Goal: Task Accomplishment & Management: Use online tool/utility

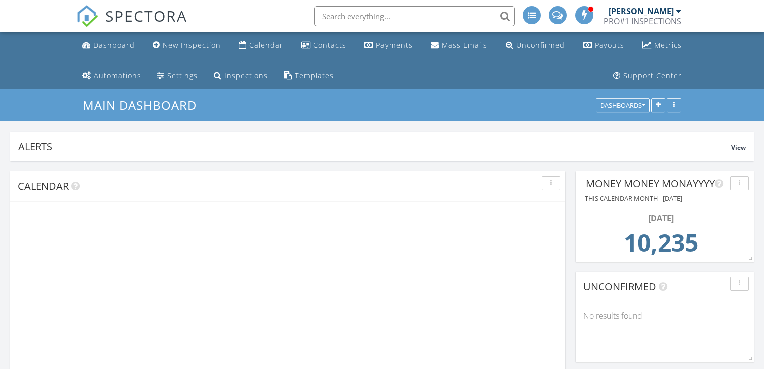
scroll to position [191, 179]
click at [371, 20] on input "text" at bounding box center [415, 16] width 201 height 20
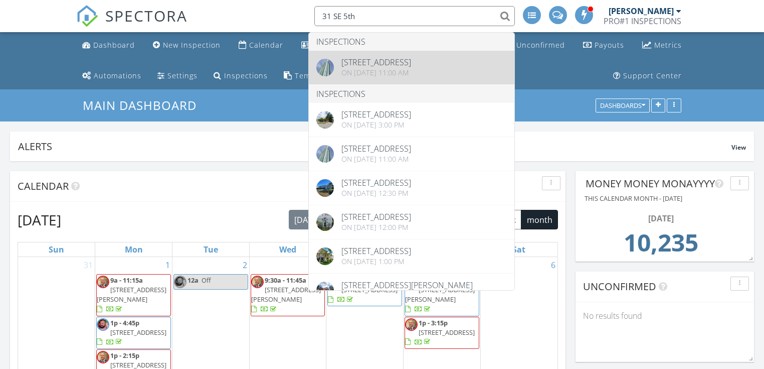
type input "31 SE 5th"
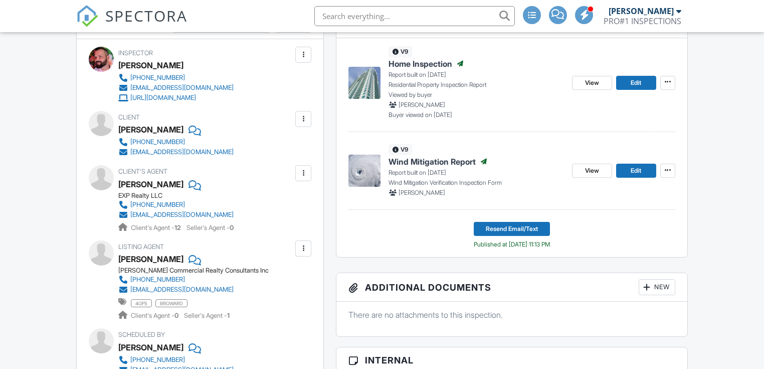
scroll to position [315, 0]
click at [368, 90] on img at bounding box center [365, 83] width 32 height 32
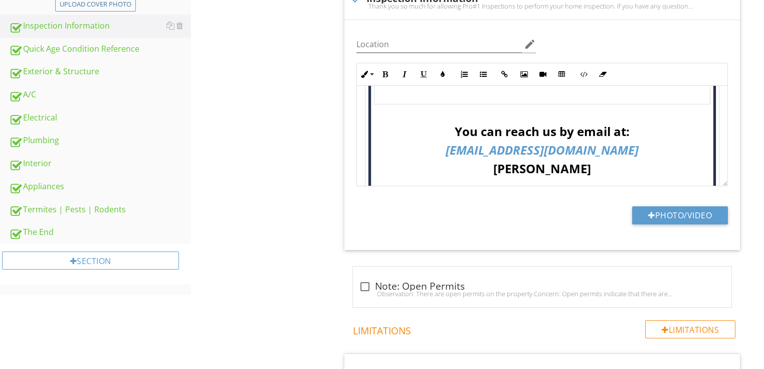
scroll to position [201, 0]
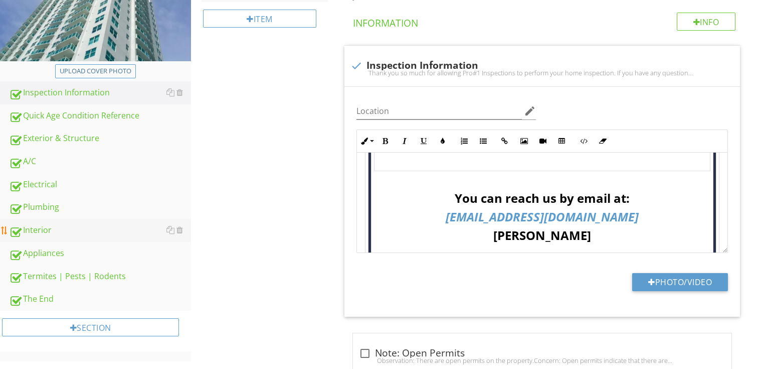
click at [120, 229] on div "Interior" at bounding box center [100, 230] width 182 height 13
type textarea "<table style="width: 100%;"><tbody><tr><td style="width: 100%; text-align: cent…"
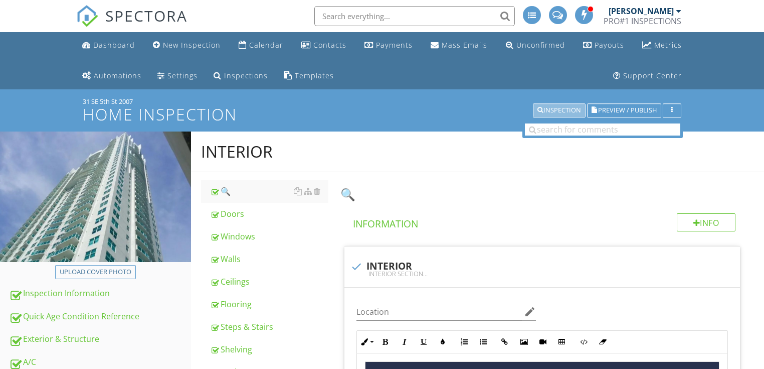
click at [551, 109] on div "Inspection" at bounding box center [560, 110] width 44 height 7
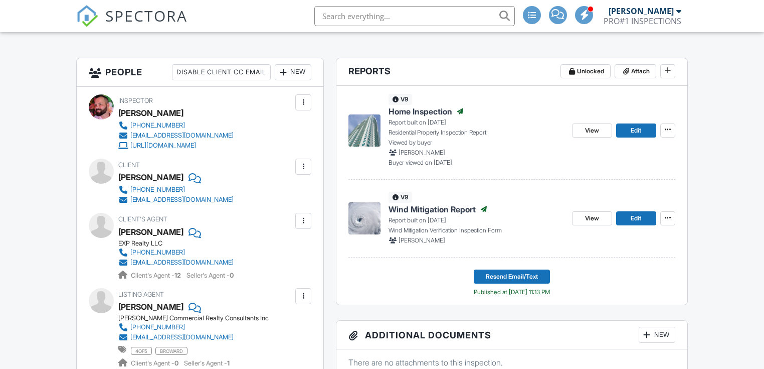
click at [350, 18] on input "text" at bounding box center [415, 16] width 201 height 20
click at [369, 132] on img at bounding box center [365, 130] width 32 height 32
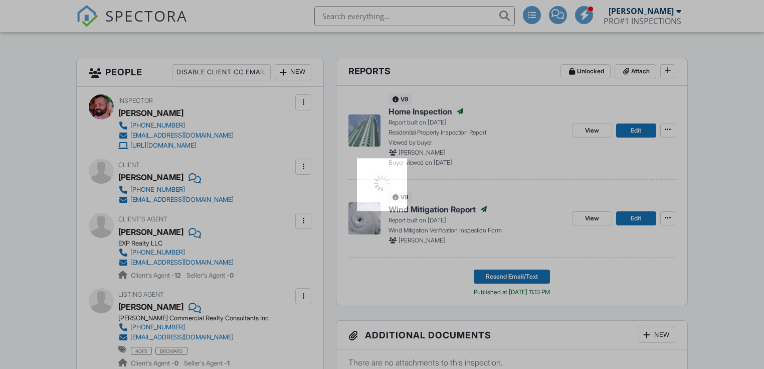
click at [369, 132] on div at bounding box center [382, 184] width 764 height 369
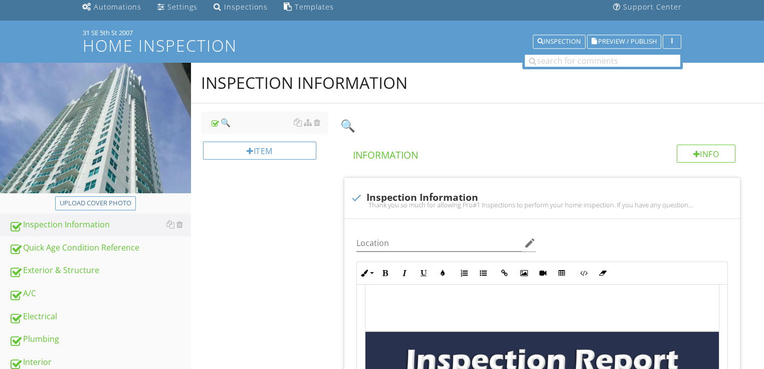
scroll to position [67, 0]
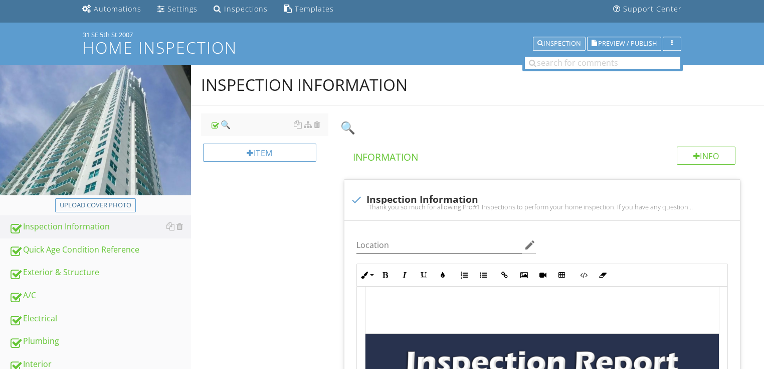
click at [551, 41] on div "Inspection" at bounding box center [560, 43] width 44 height 7
click at [552, 41] on div "Inspection" at bounding box center [560, 43] width 44 height 7
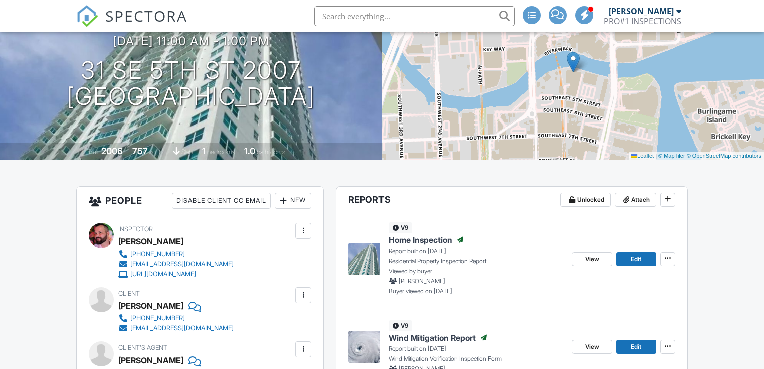
scroll to position [201, 0]
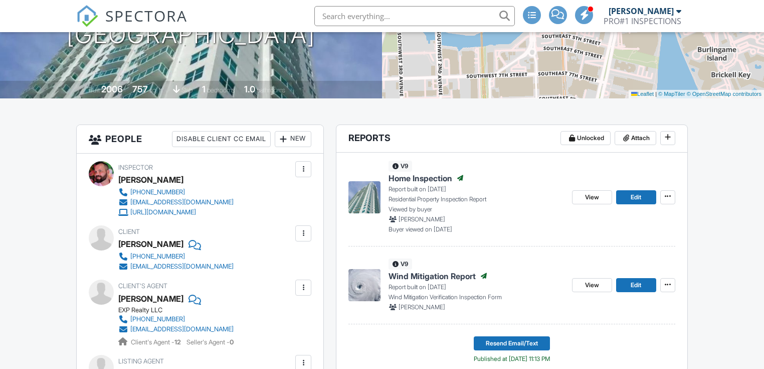
click at [361, 201] on img at bounding box center [365, 197] width 32 height 32
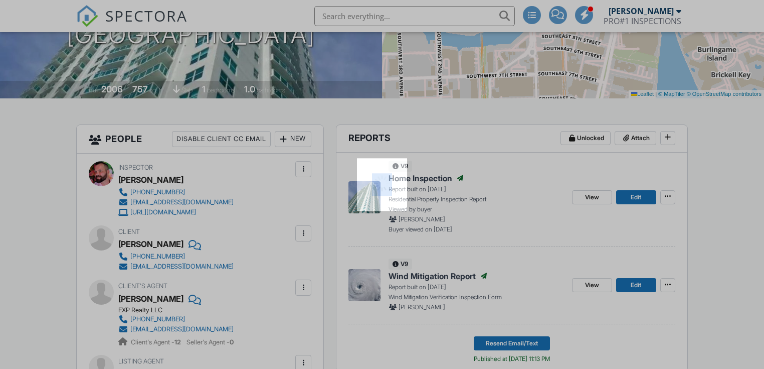
click at [361, 201] on div at bounding box center [382, 184] width 50 height 53
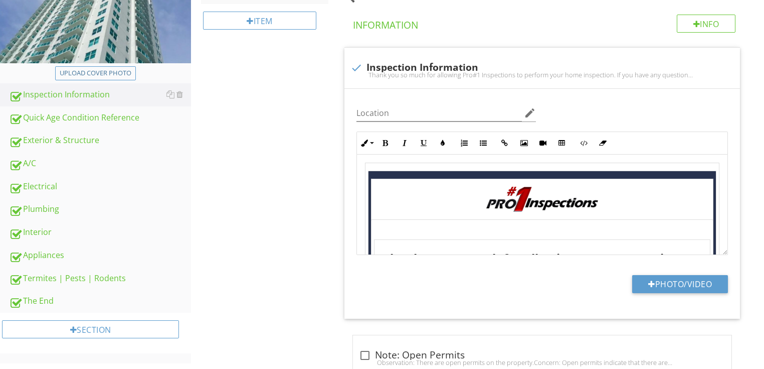
scroll to position [201, 0]
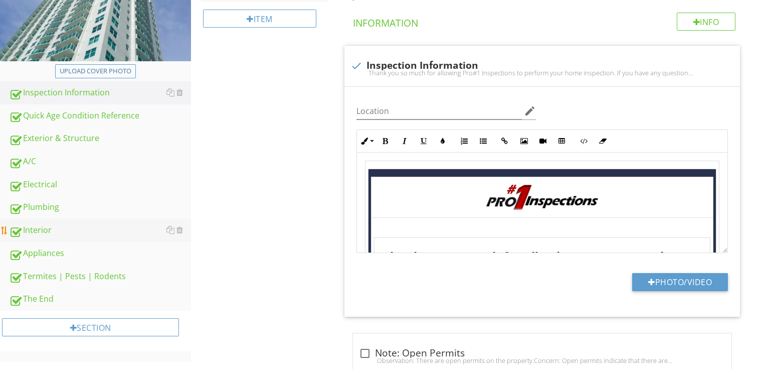
click at [94, 224] on div "Interior" at bounding box center [100, 230] width 182 height 13
type textarea "<table style="width: 100%;"><tbody><tr><td style="width: 100%; text-align: cent…"
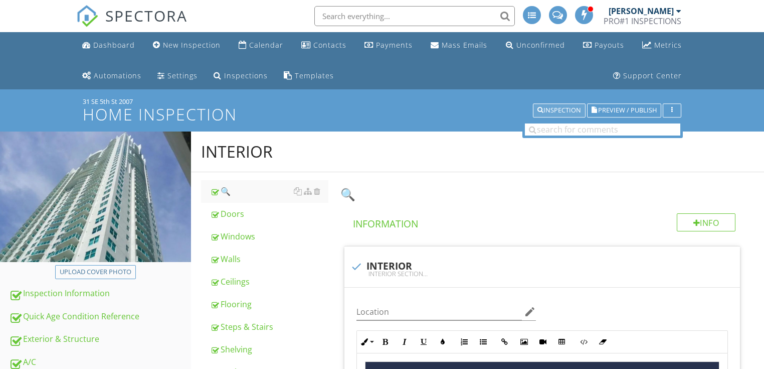
click at [570, 108] on div "Inspection" at bounding box center [560, 110] width 44 height 7
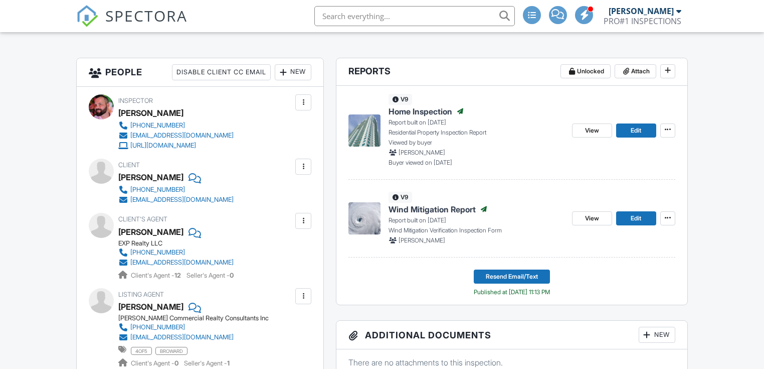
click at [360, 129] on img at bounding box center [365, 130] width 32 height 32
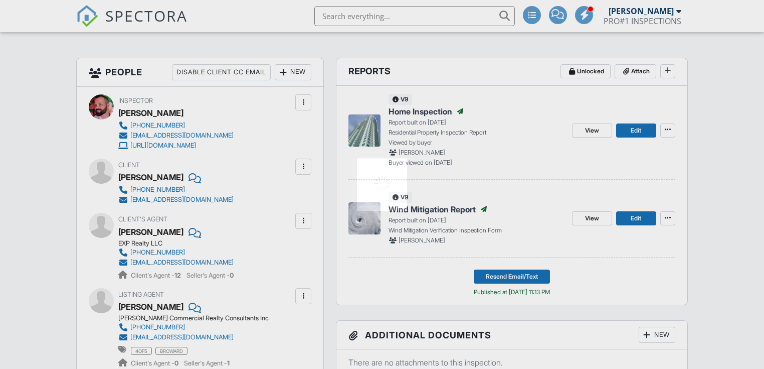
click at [360, 129] on div at bounding box center [382, 184] width 764 height 369
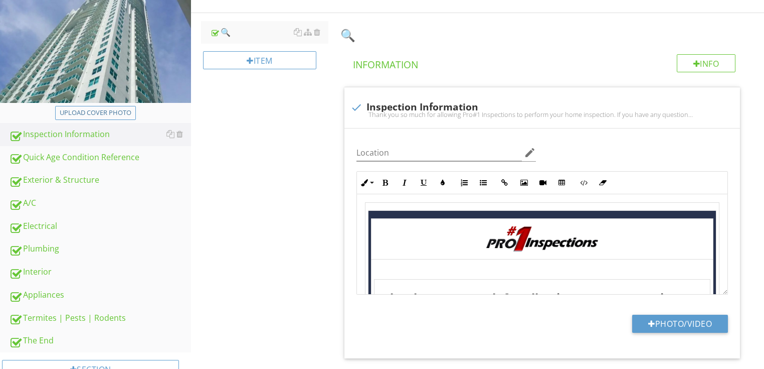
scroll to position [201, 0]
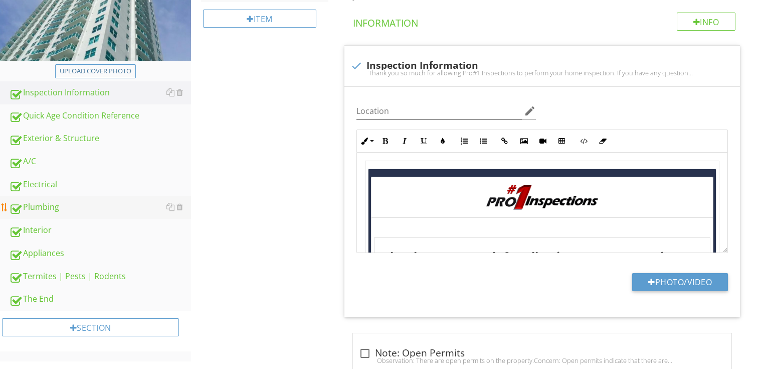
click at [40, 203] on div "Plumbing" at bounding box center [100, 207] width 182 height 13
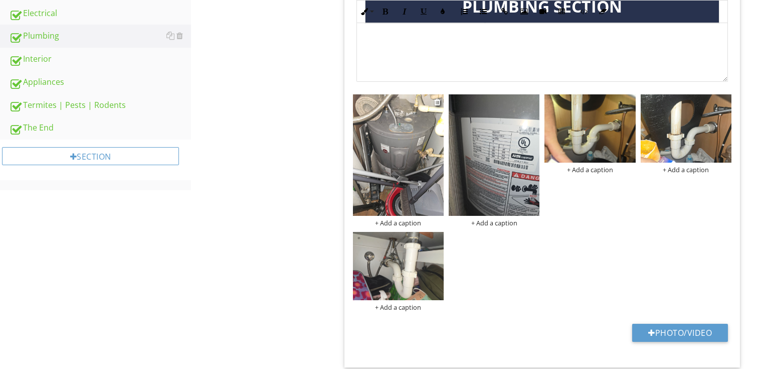
scroll to position [401, 0]
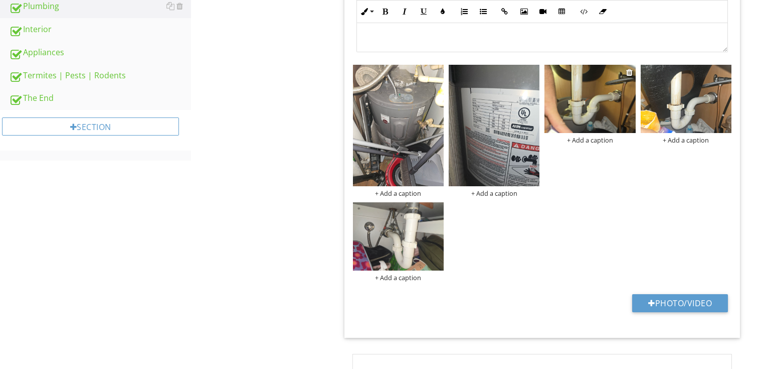
click at [593, 105] on img at bounding box center [590, 99] width 91 height 68
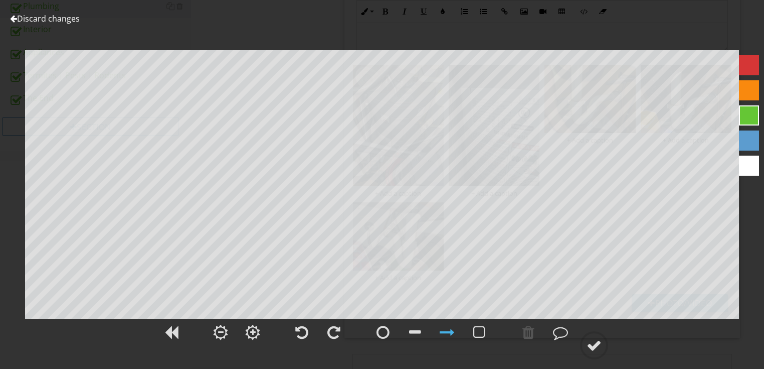
click at [14, 19] on div at bounding box center [13, 19] width 7 height 8
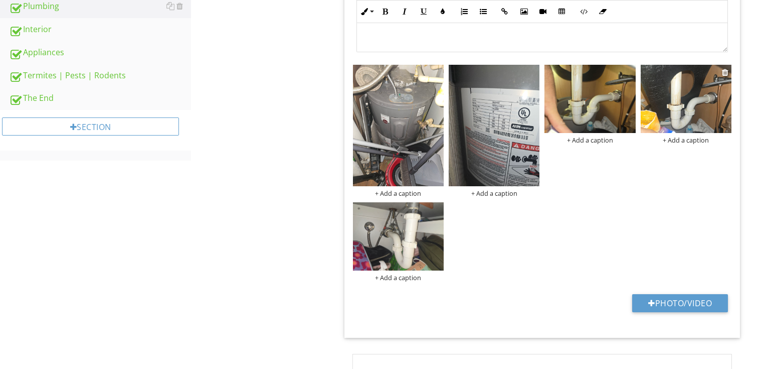
click at [694, 115] on img at bounding box center [686, 99] width 91 height 68
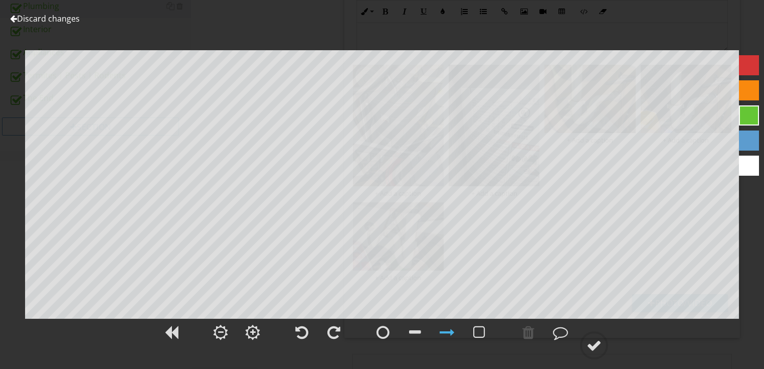
click at [37, 18] on link "Discard changes" at bounding box center [45, 18] width 70 height 11
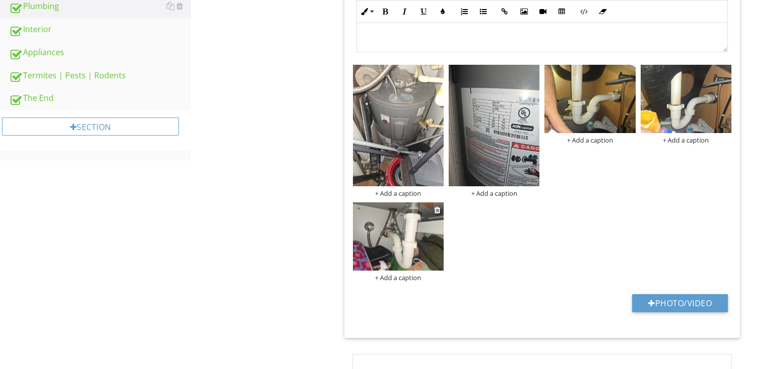
click at [381, 224] on img at bounding box center [398, 236] width 91 height 68
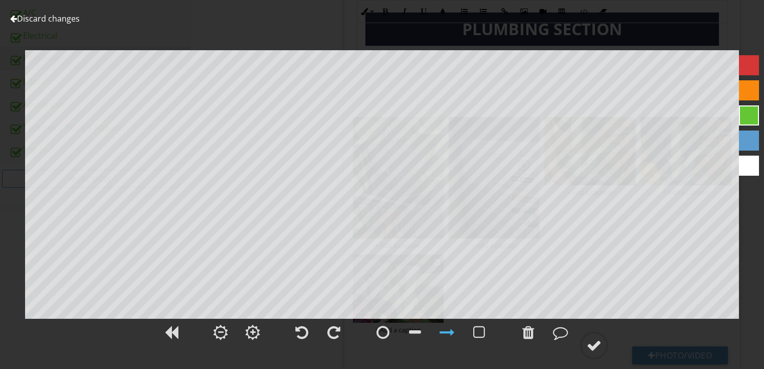
scroll to position [334, 0]
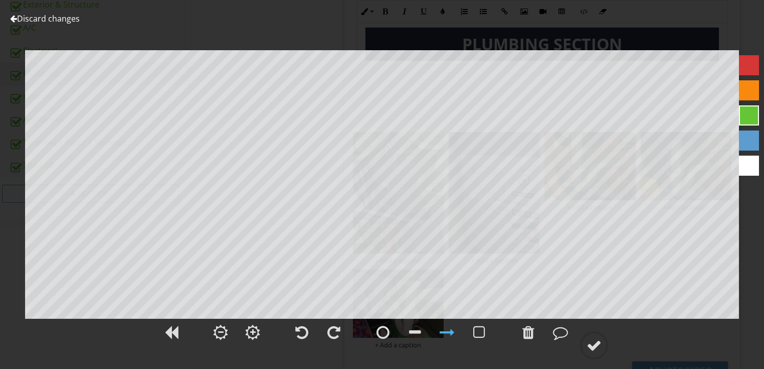
click at [43, 21] on link "Discard changes" at bounding box center [45, 18] width 70 height 11
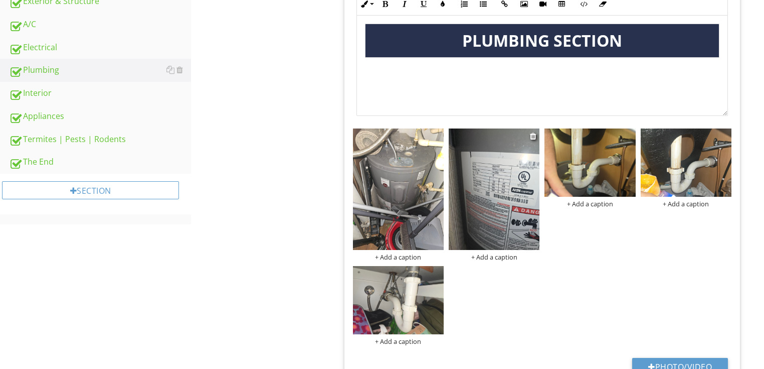
scroll to position [201, 0]
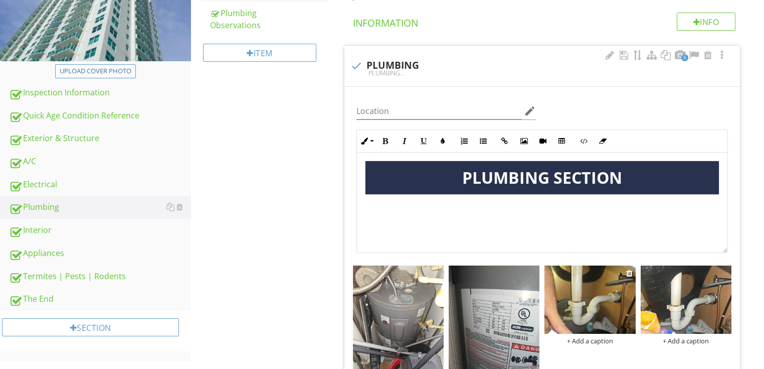
click at [596, 291] on img at bounding box center [590, 299] width 91 height 68
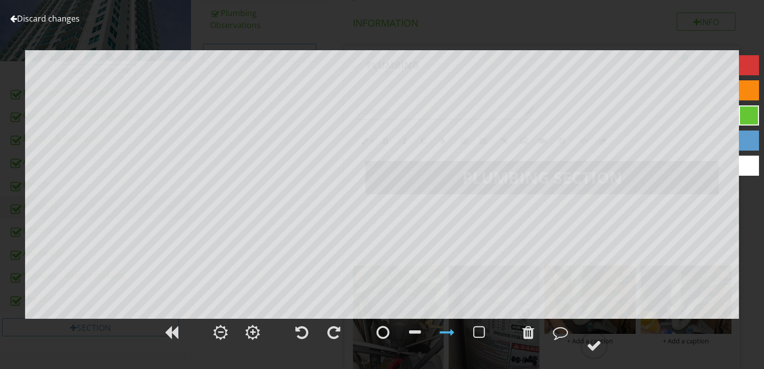
click at [31, 15] on link "Discard changes" at bounding box center [45, 18] width 70 height 11
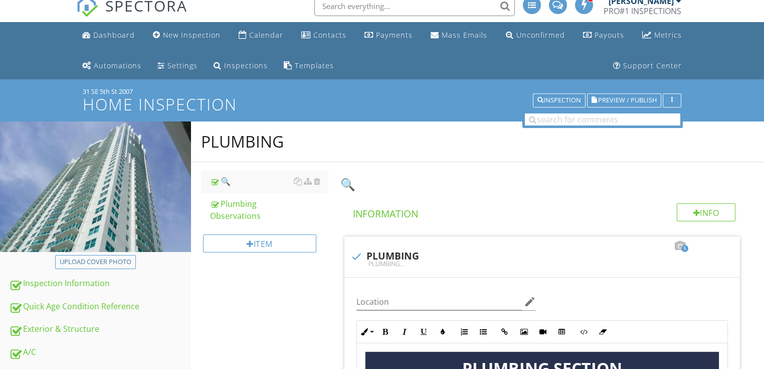
scroll to position [0, 0]
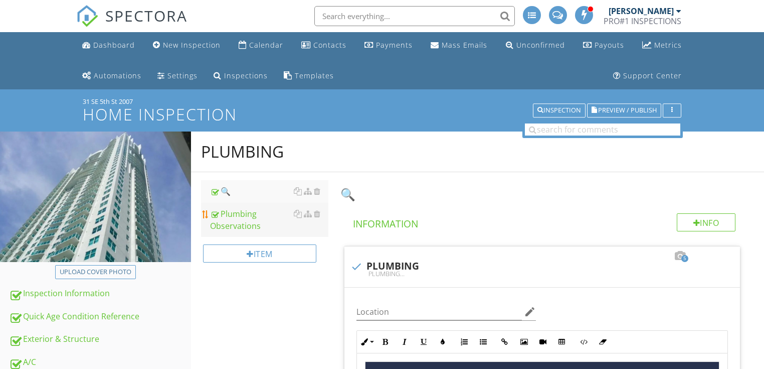
click at [235, 216] on div "Plumbing Observations" at bounding box center [269, 220] width 118 height 24
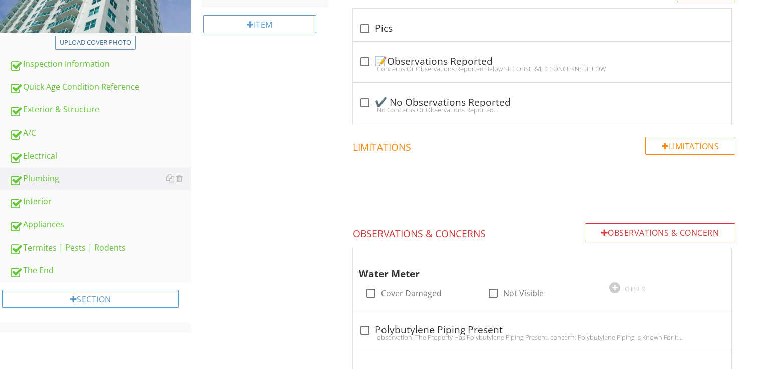
scroll to position [102, 0]
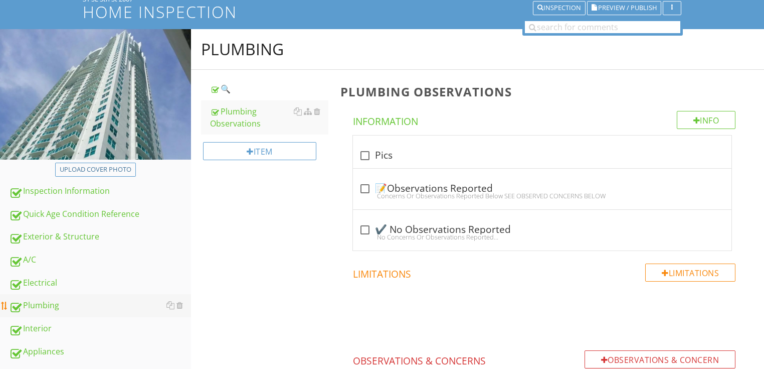
click at [104, 305] on div "Plumbing" at bounding box center [100, 305] width 182 height 13
click at [50, 303] on div "Plumbing" at bounding box center [100, 305] width 182 height 13
click at [55, 306] on div "Plumbing" at bounding box center [100, 305] width 182 height 13
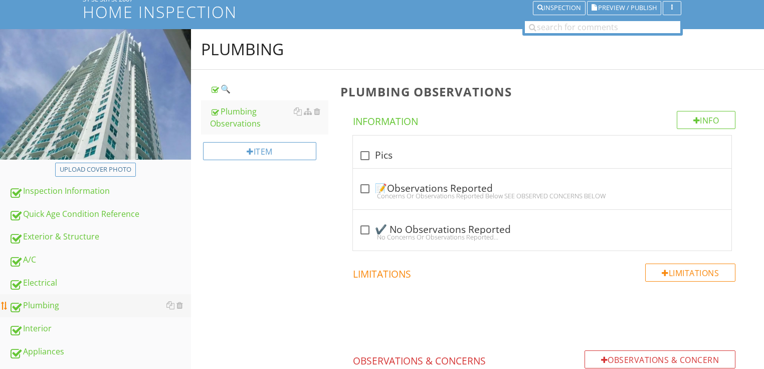
click at [55, 306] on div "Plumbing" at bounding box center [100, 305] width 182 height 13
click at [56, 306] on div "Plumbing" at bounding box center [100, 305] width 182 height 13
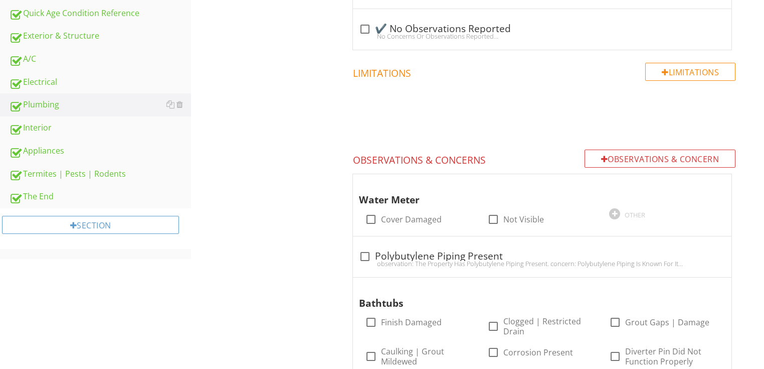
scroll to position [236, 0]
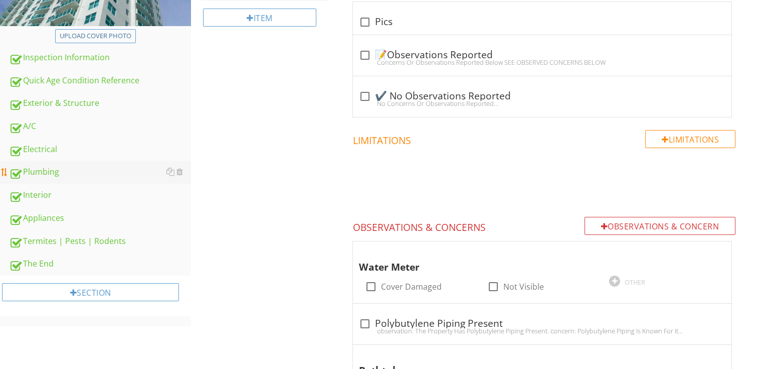
click at [58, 167] on div "Plumbing" at bounding box center [100, 172] width 182 height 13
click at [57, 169] on div "Plumbing" at bounding box center [100, 172] width 182 height 13
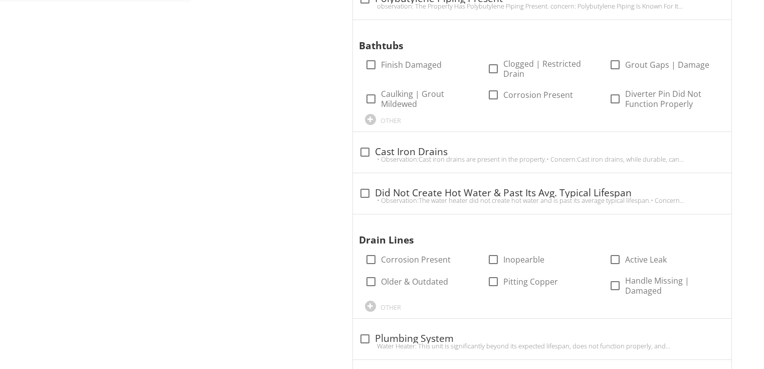
scroll to position [570, 0]
